Goal: Task Accomplishment & Management: Manage account settings

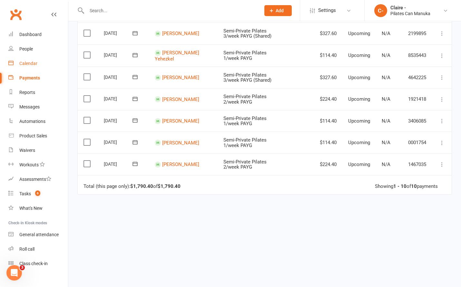
drag, startPoint x: 31, startPoint y: 62, endPoint x: 189, endPoint y: 143, distance: 178.0
click at [31, 62] on div "Calendar" at bounding box center [28, 63] width 18 height 5
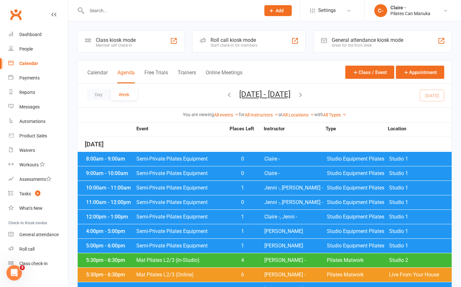
click at [267, 188] on span "Jenni -, [PERSON_NAME] -" at bounding box center [295, 188] width 62 height 5
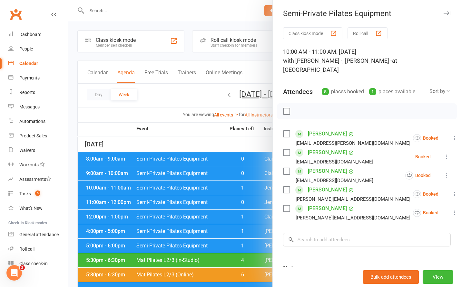
click at [209, 143] on div at bounding box center [264, 143] width 392 height 287
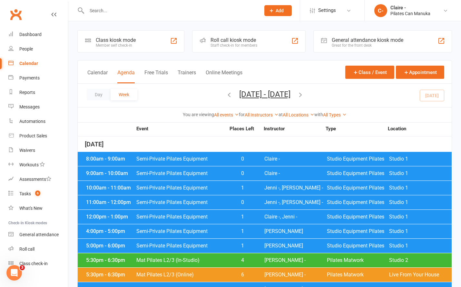
click at [252, 216] on span "1" at bounding box center [242, 216] width 34 height 5
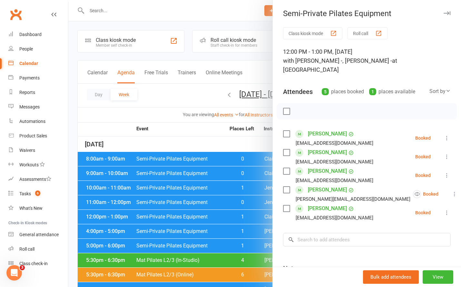
click at [225, 144] on div at bounding box center [264, 143] width 392 height 287
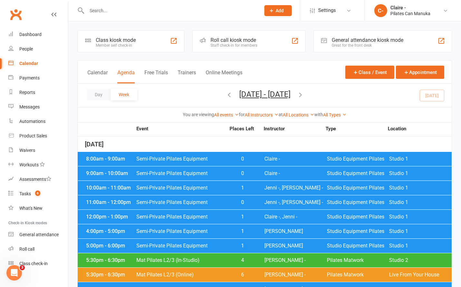
click at [262, 232] on div "4:00pm - 5:00pm Semi-Private Pilates Equipment 1 Claire D Studio Equipment Pila…" at bounding box center [265, 231] width 374 height 14
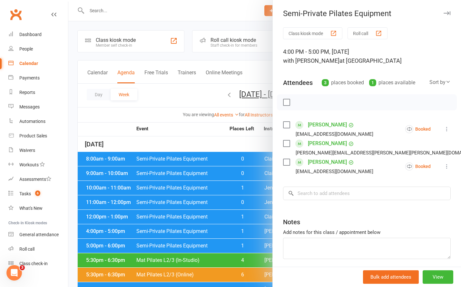
click at [252, 143] on div at bounding box center [264, 143] width 392 height 287
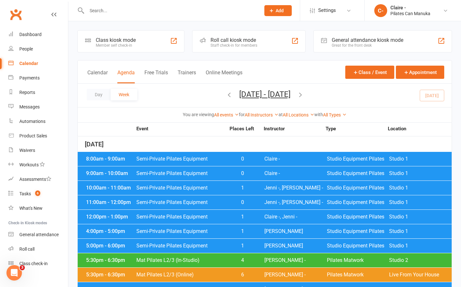
click at [259, 244] on span "1" at bounding box center [242, 245] width 34 height 5
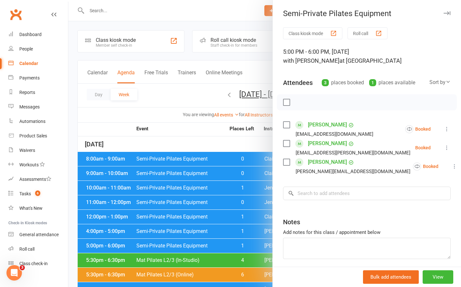
click at [240, 141] on div at bounding box center [264, 143] width 392 height 287
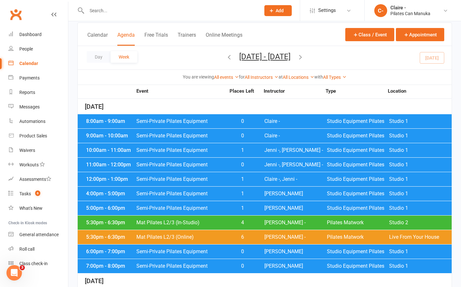
scroll to position [97, 0]
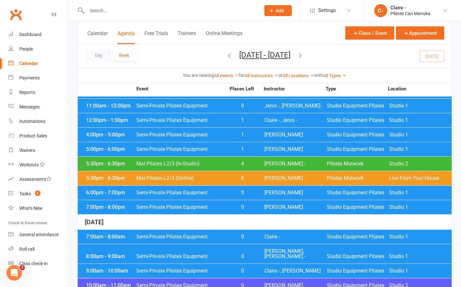
click at [252, 197] on div "6:00pm - 7:00pm Semi-Private Pilates Equipment 0 Claire D Studio Equipment Pila…" at bounding box center [265, 193] width 374 height 14
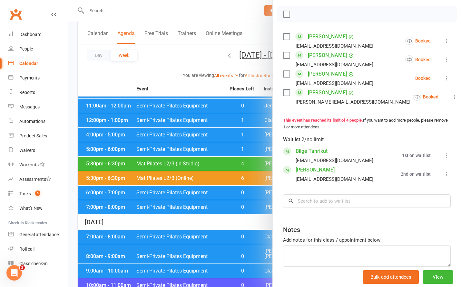
drag, startPoint x: 210, startPoint y: 89, endPoint x: 212, endPoint y: 131, distance: 42.2
click at [210, 89] on div at bounding box center [264, 143] width 392 height 287
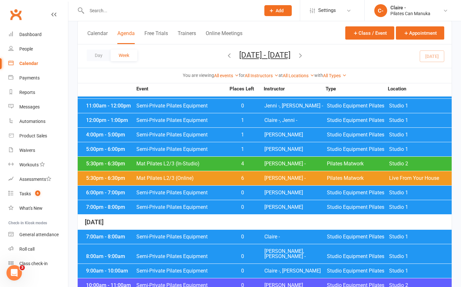
click at [248, 209] on span "0" at bounding box center [242, 207] width 34 height 5
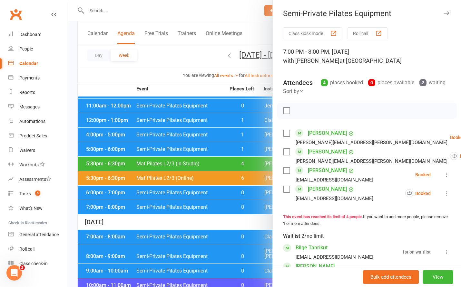
click at [221, 91] on div at bounding box center [264, 143] width 392 height 287
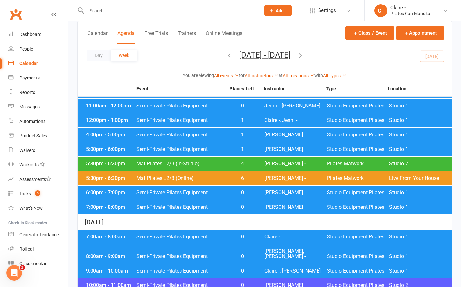
click at [264, 148] on span "[PERSON_NAME]" at bounding box center [295, 149] width 62 height 5
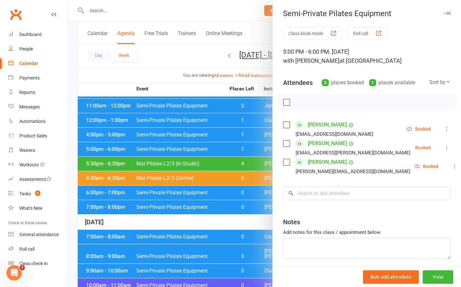
click at [221, 88] on div at bounding box center [264, 143] width 392 height 287
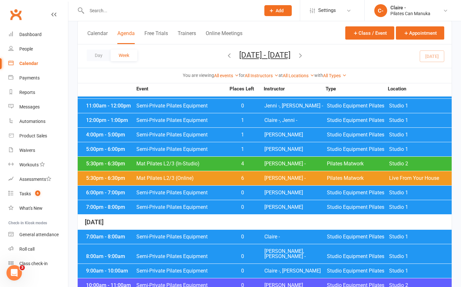
click at [249, 195] on span "0" at bounding box center [242, 192] width 34 height 5
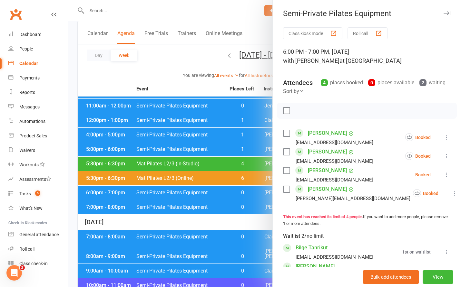
click at [212, 89] on div at bounding box center [264, 143] width 392 height 287
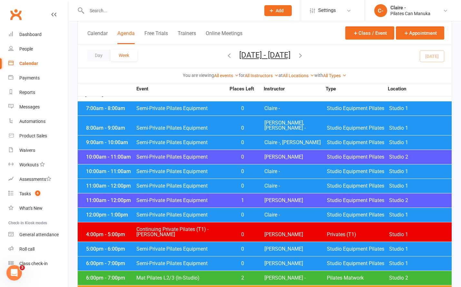
scroll to position [225, 0]
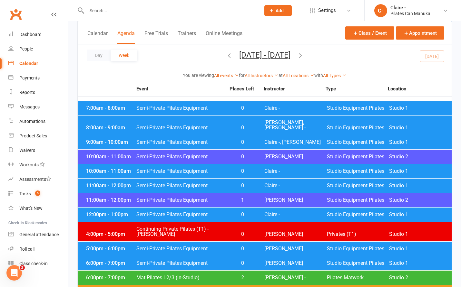
click at [270, 169] on div "10:00am - 11:00am Semi-Private Pilates Equipment 0 Claire - Studio Equipment Pi…" at bounding box center [265, 171] width 374 height 14
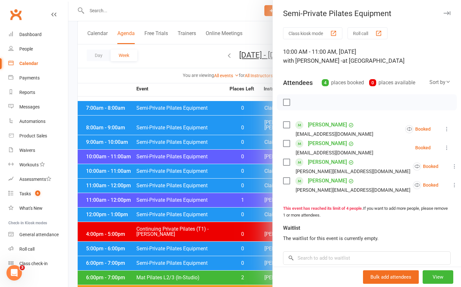
drag, startPoint x: 253, startPoint y: 99, endPoint x: 251, endPoint y: 103, distance: 4.5
click at [253, 99] on div at bounding box center [264, 143] width 392 height 287
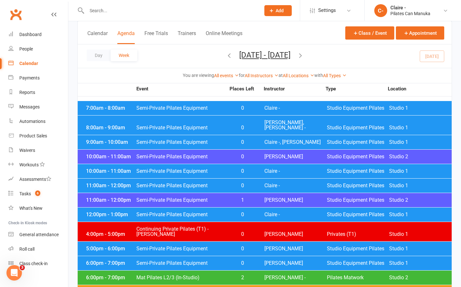
click at [257, 183] on span "0" at bounding box center [242, 185] width 34 height 5
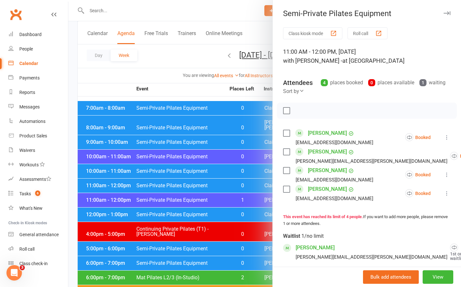
click at [214, 91] on div at bounding box center [264, 143] width 392 height 287
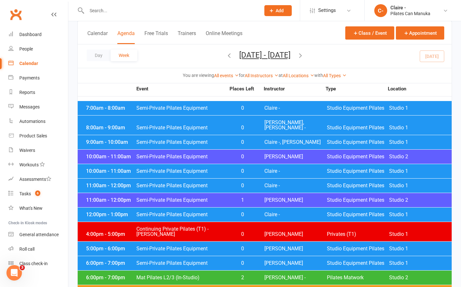
click at [257, 198] on span "1" at bounding box center [242, 200] width 34 height 5
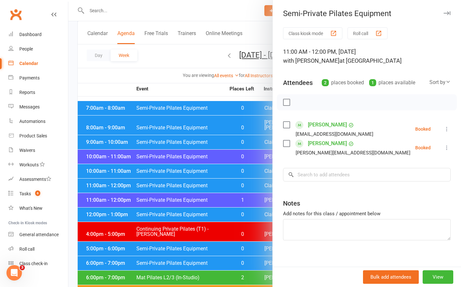
click at [214, 89] on div at bounding box center [264, 143] width 392 height 287
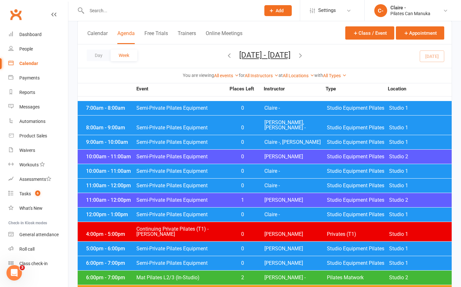
click at [270, 212] on span "Claire -" at bounding box center [295, 214] width 62 height 5
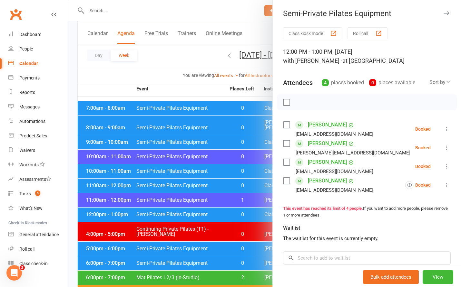
click at [213, 91] on div at bounding box center [264, 143] width 392 height 287
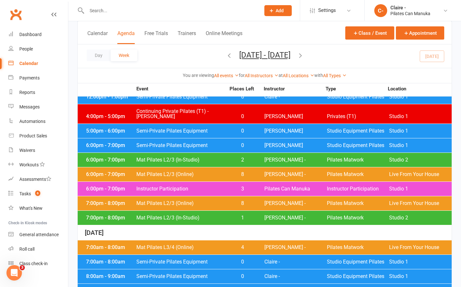
scroll to position [354, 0]
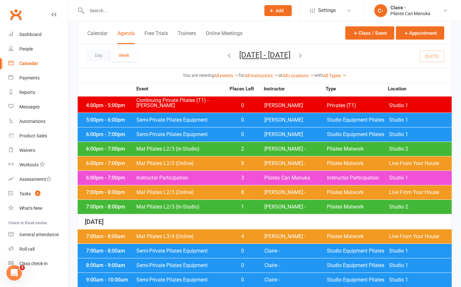
click at [274, 132] on span "[PERSON_NAME]" at bounding box center [295, 134] width 62 height 5
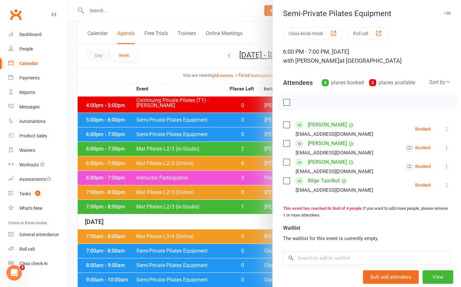
click at [264, 114] on div at bounding box center [264, 143] width 392 height 287
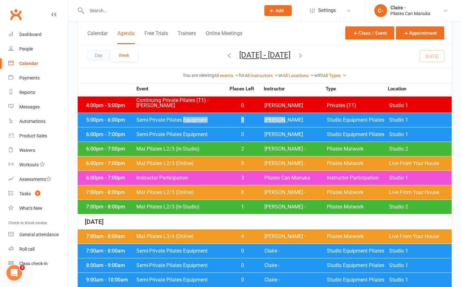
click at [264, 118] on span "[PERSON_NAME]" at bounding box center [295, 120] width 62 height 5
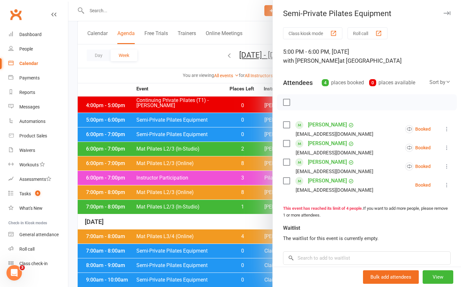
click at [240, 91] on div at bounding box center [264, 143] width 392 height 287
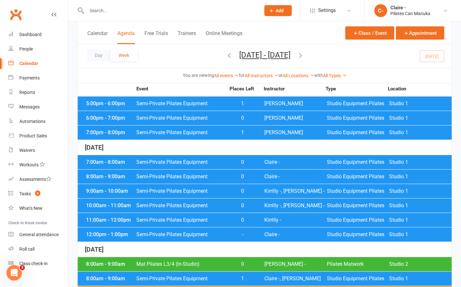
scroll to position [676, 0]
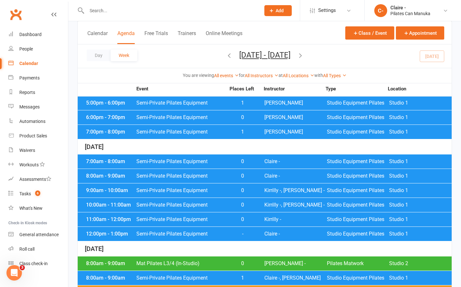
click at [272, 232] on span "Claire -" at bounding box center [295, 234] width 62 height 5
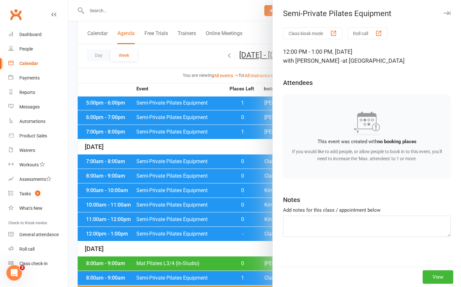
click at [261, 230] on div at bounding box center [264, 143] width 392 height 287
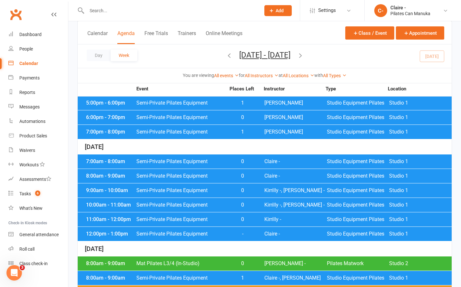
click at [261, 230] on div "12:00pm - 1:00pm Semi-Private Pilates Equipment - Claire - Studio Equipment Pil…" at bounding box center [265, 234] width 374 height 14
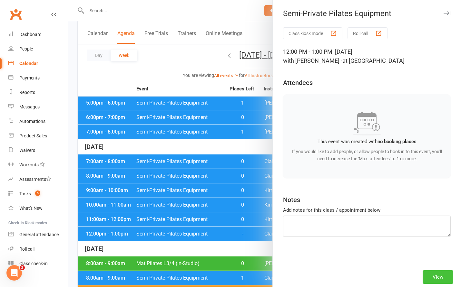
click at [429, 273] on button "View" at bounding box center [437, 278] width 31 height 14
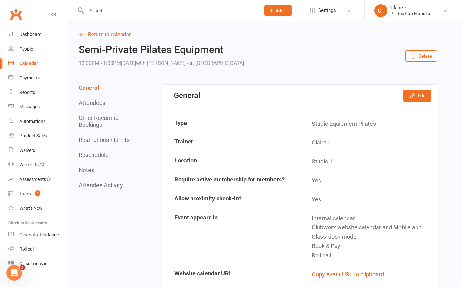
click at [426, 57] on button "Delete" at bounding box center [421, 56] width 32 height 12
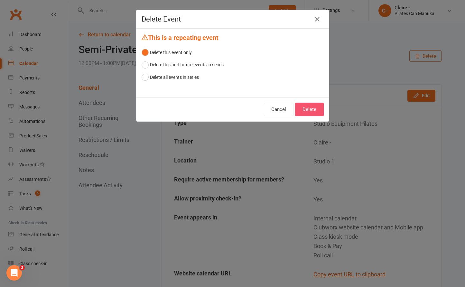
click at [317, 109] on button "Delete" at bounding box center [309, 110] width 29 height 14
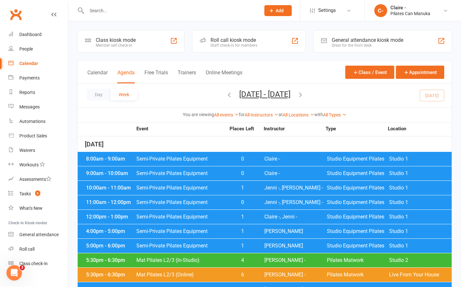
click at [26, 63] on div "Calendar" at bounding box center [28, 63] width 19 height 5
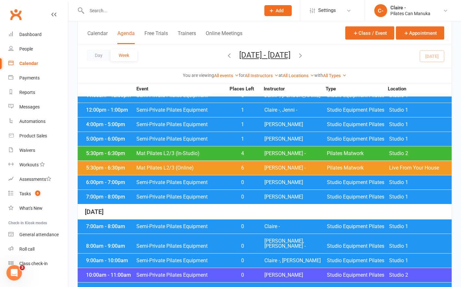
scroll to position [32, 0]
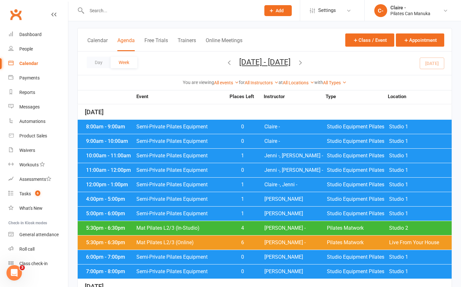
click at [268, 128] on span "Claire -" at bounding box center [295, 126] width 62 height 5
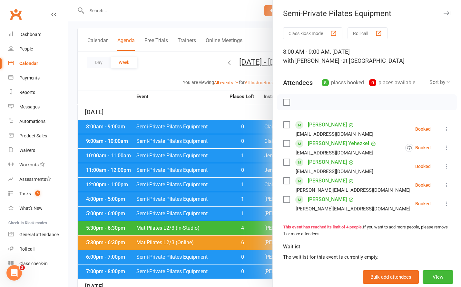
click at [223, 109] on div at bounding box center [264, 143] width 392 height 287
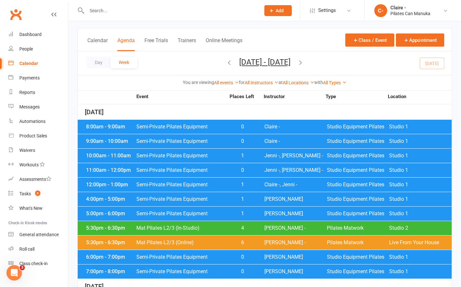
scroll to position [193, 0]
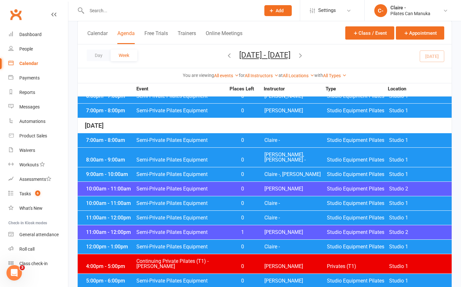
click at [237, 215] on span "0" at bounding box center [242, 217] width 34 height 5
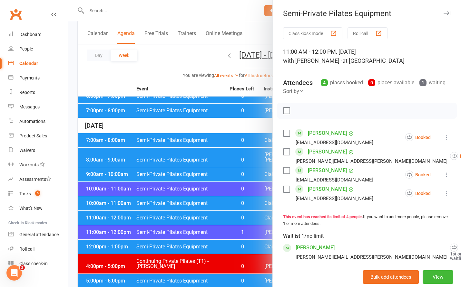
click at [194, 127] on div at bounding box center [264, 143] width 392 height 287
